Goal: Task Accomplishment & Management: Manage account settings

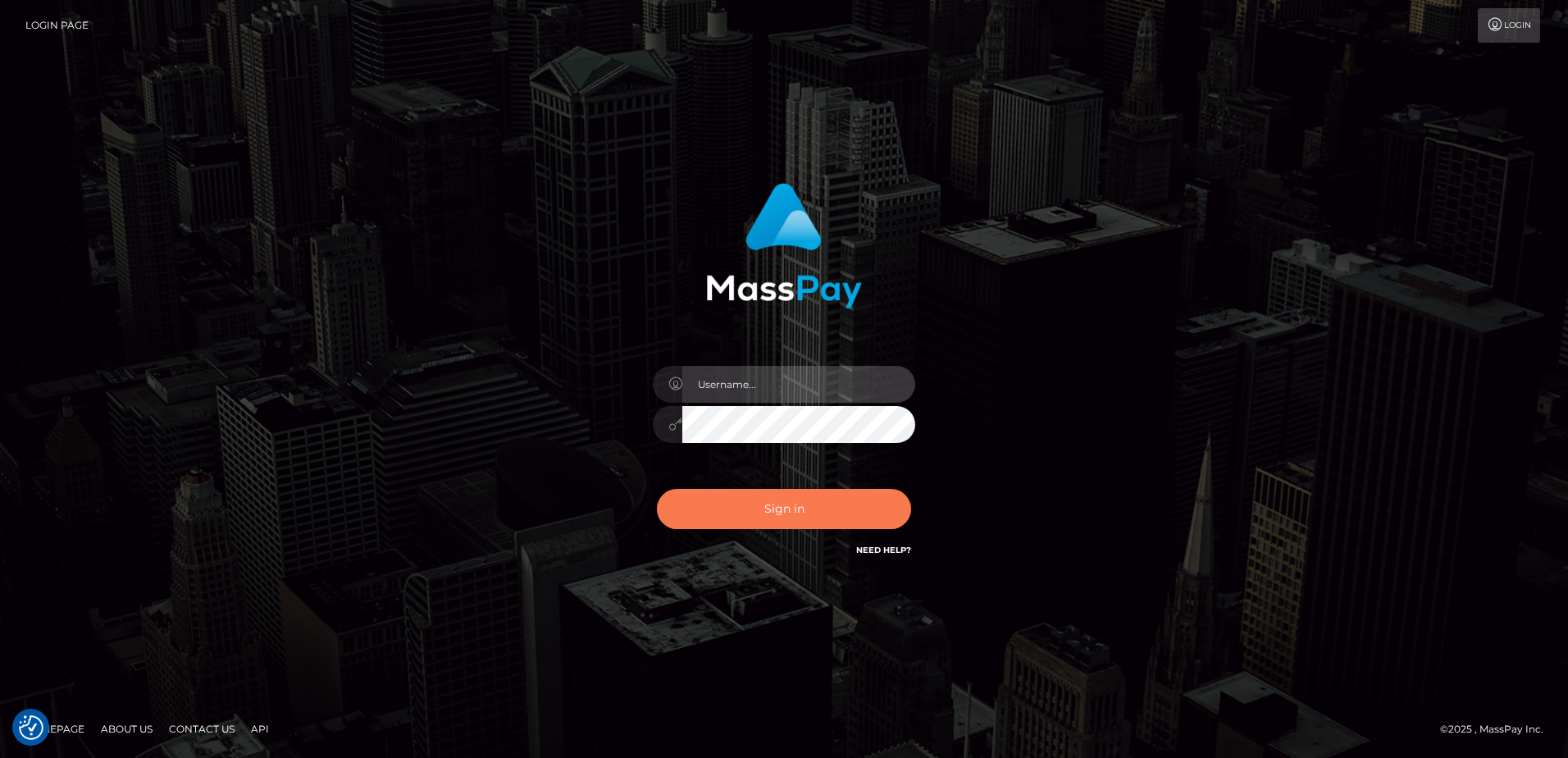
type input "Dan"
click at [794, 518] on button "Sign in" at bounding box center [784, 508] width 255 height 40
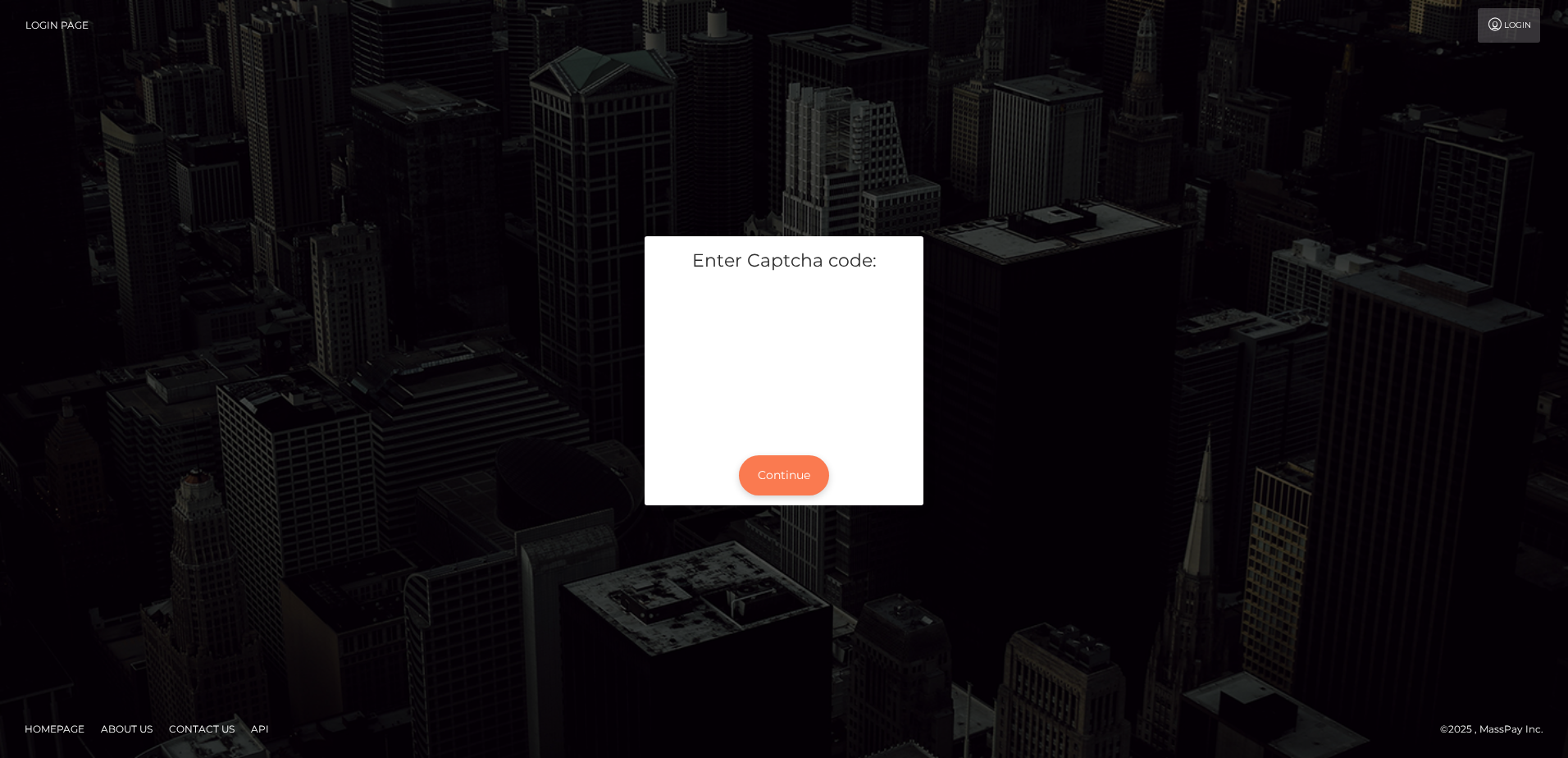
click at [787, 486] on button "Continue" at bounding box center [783, 475] width 90 height 40
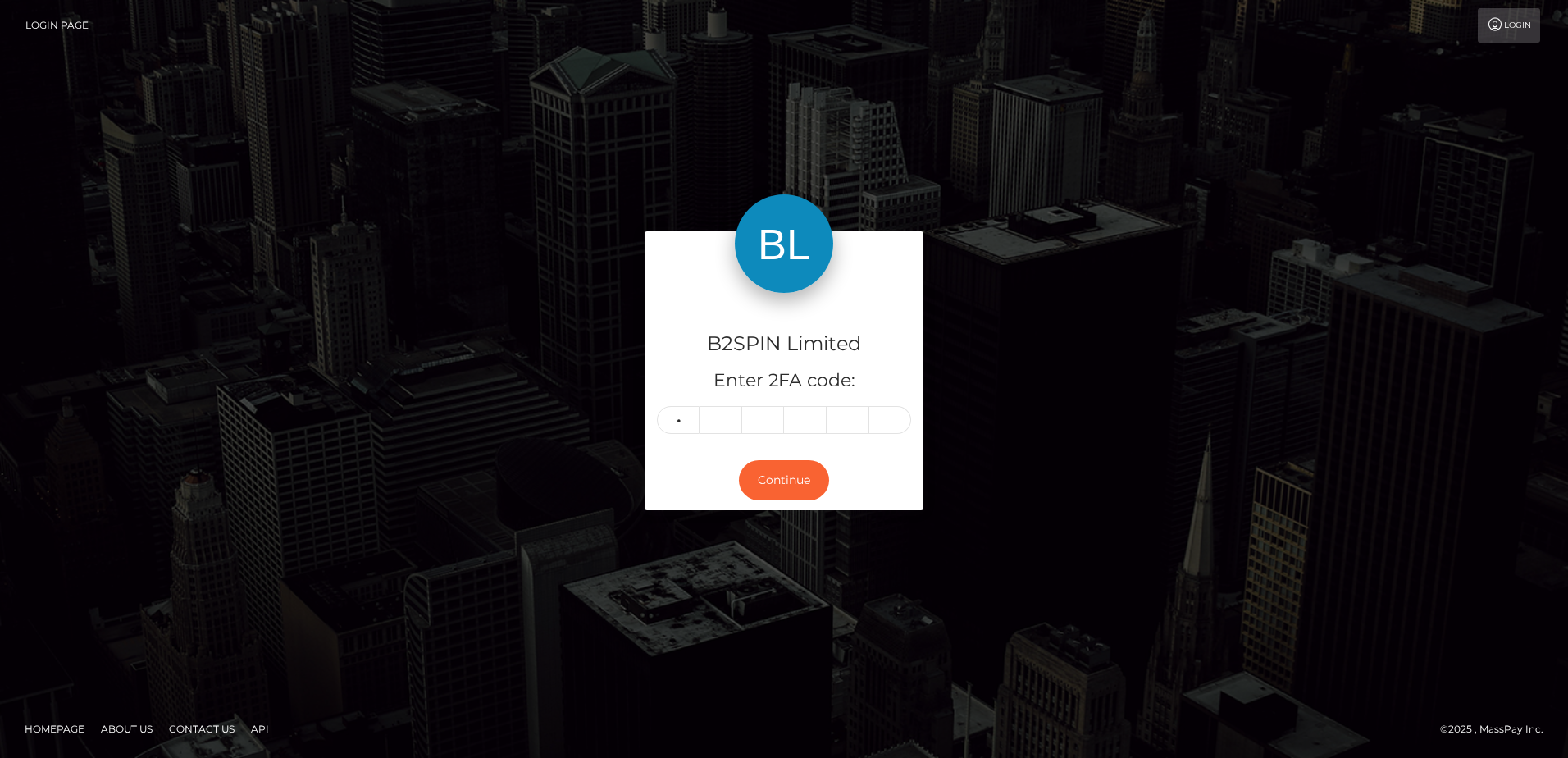
type input "7"
type input "4"
type input "3"
type input "9"
type input "7"
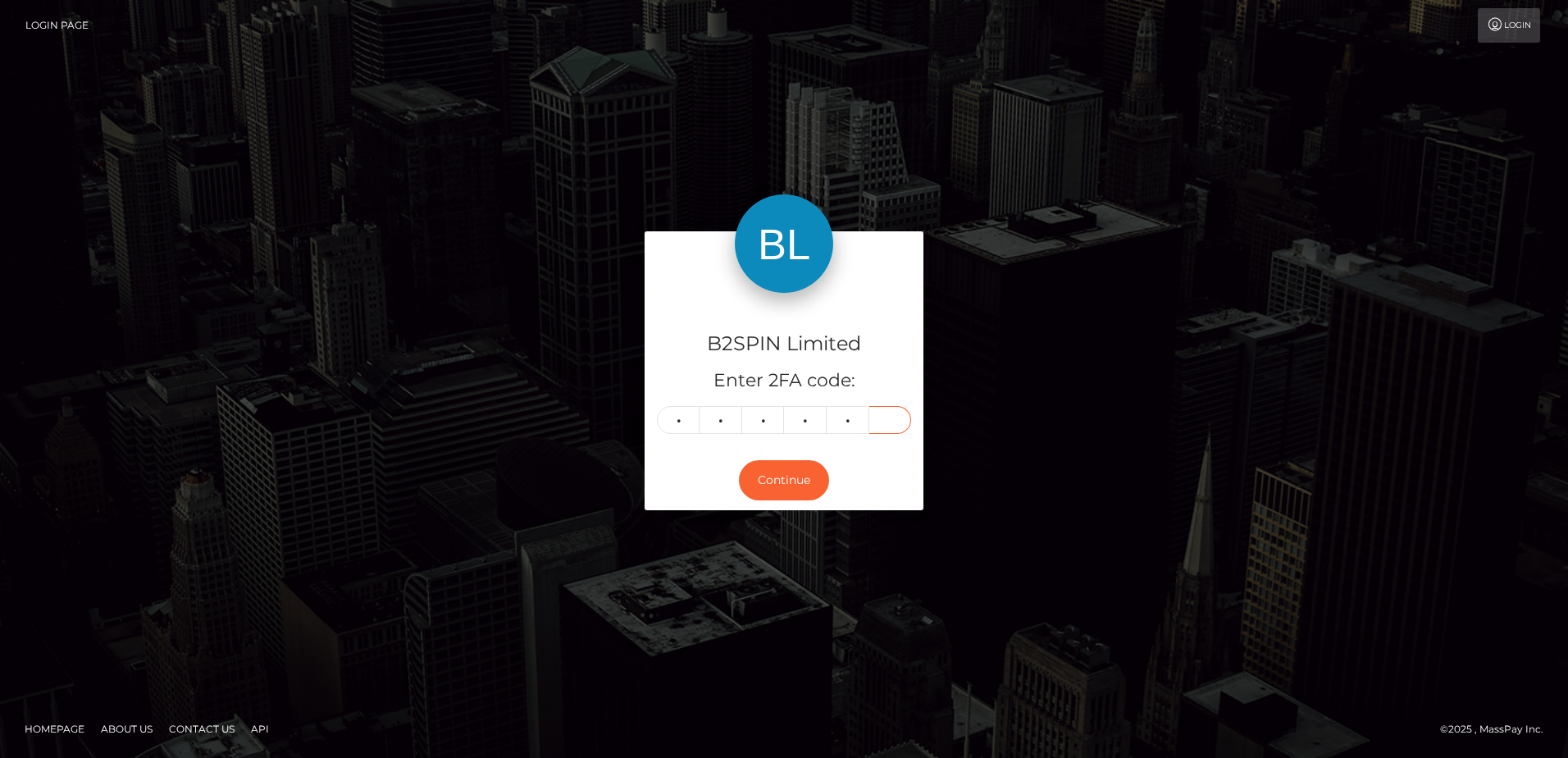
type input "2"
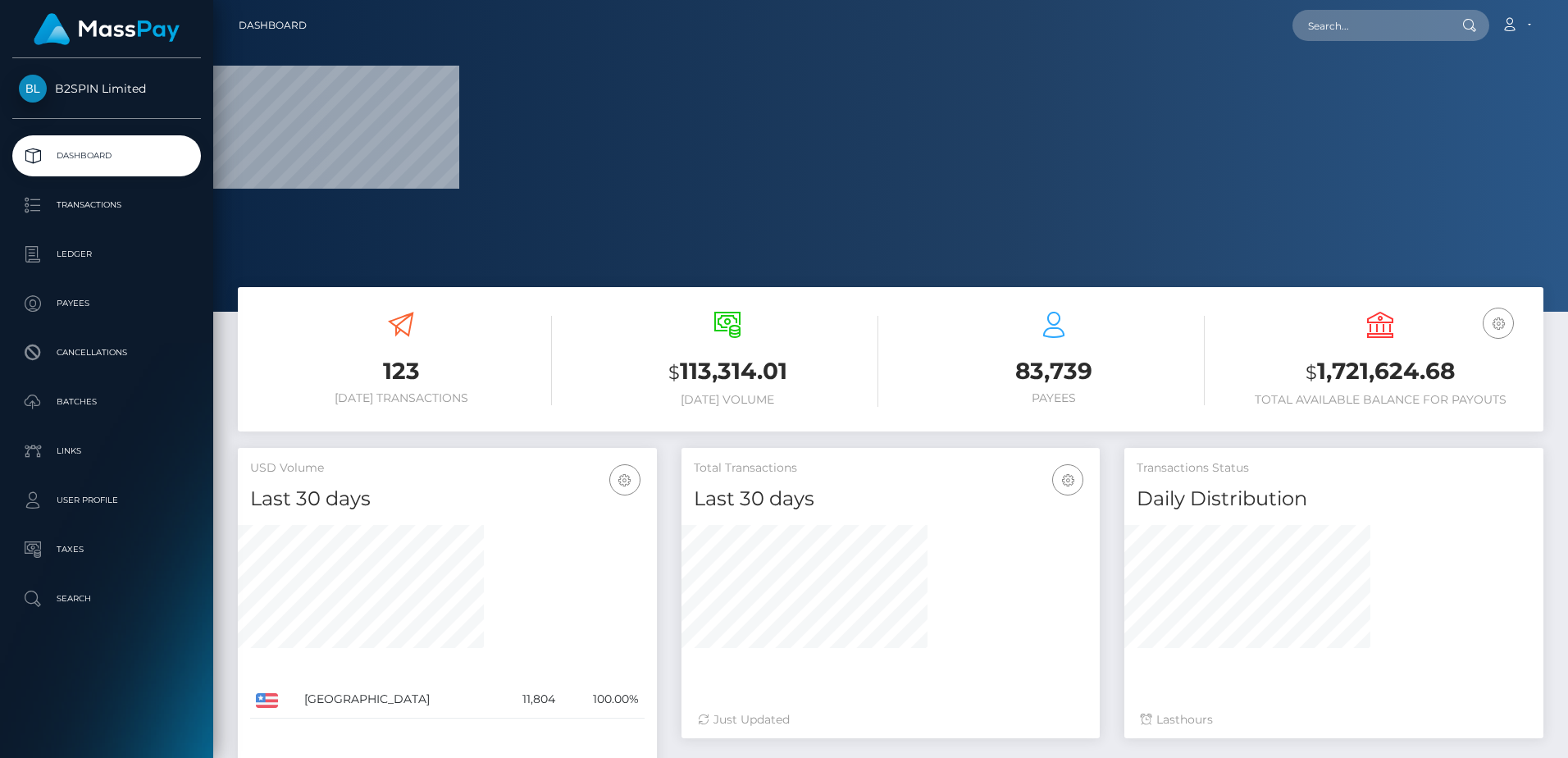
click at [1344, 375] on h3 "$ 1,721,624.68" at bounding box center [1380, 372] width 302 height 33
copy h3 "1,721,624.68"
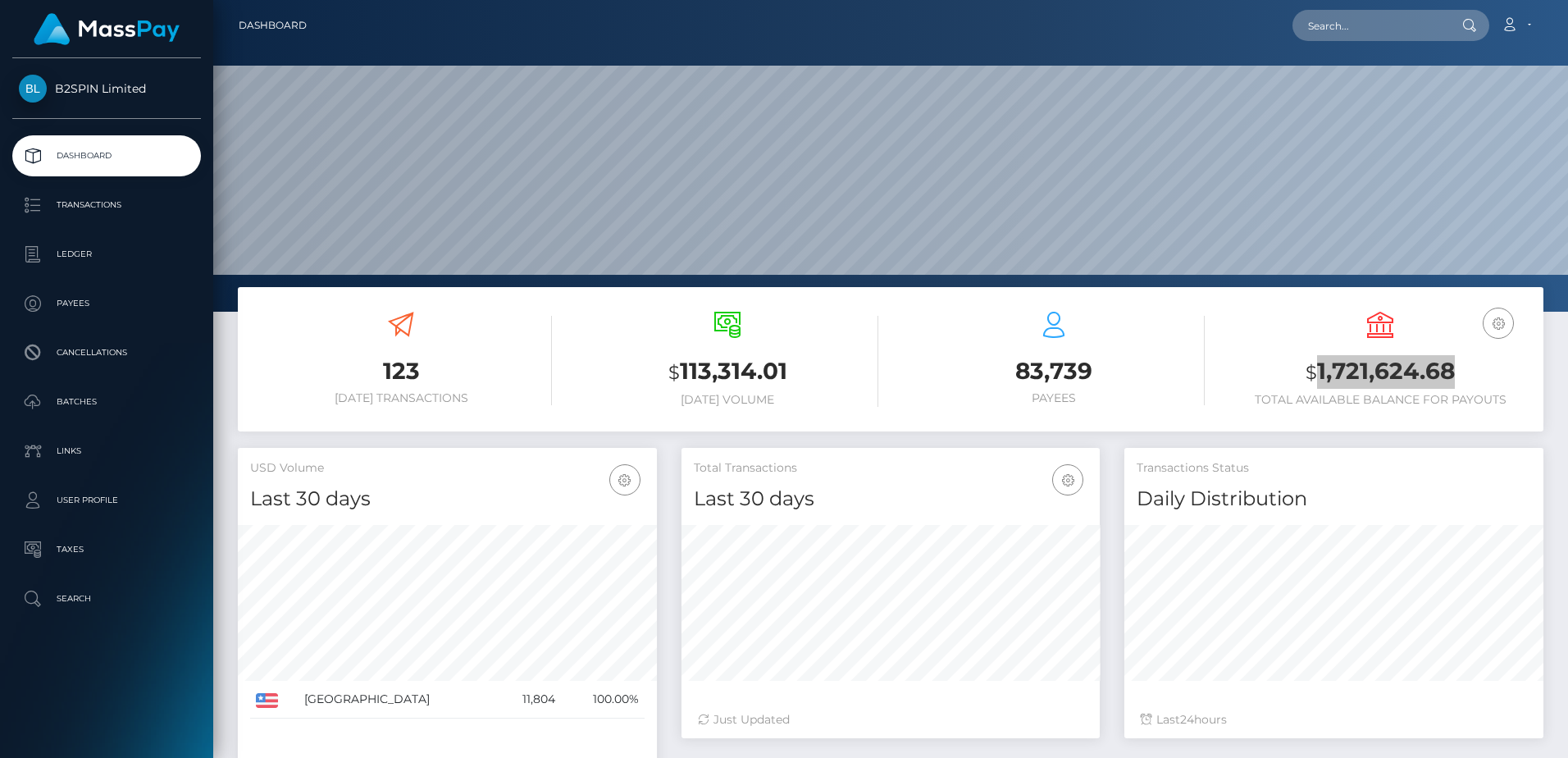
scroll to position [291, 418]
